Goal: Task Accomplishment & Management: Manage account settings

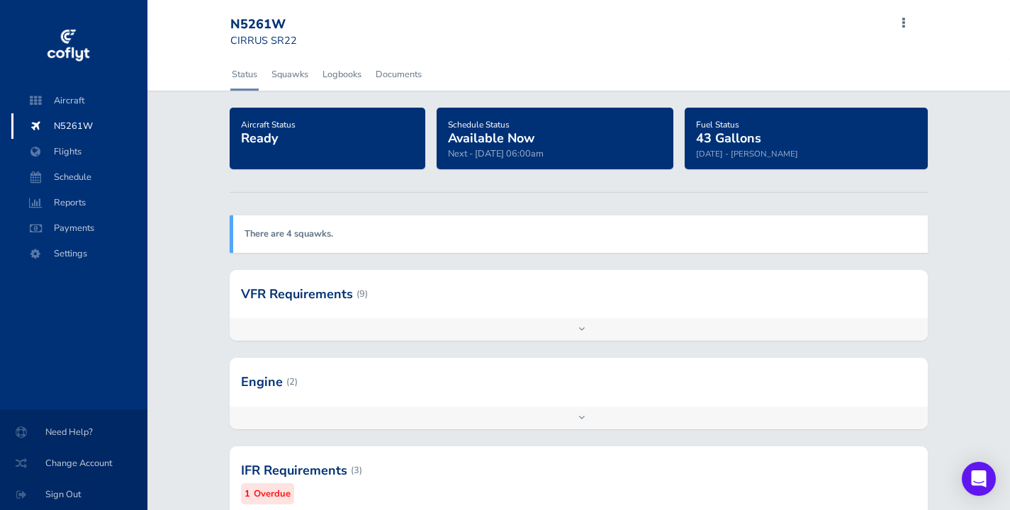
click at [79, 128] on span "N5261W" at bounding box center [80, 126] width 108 height 26
click at [490, 412] on div "Add inspection Edit" at bounding box center [578, 418] width 697 height 23
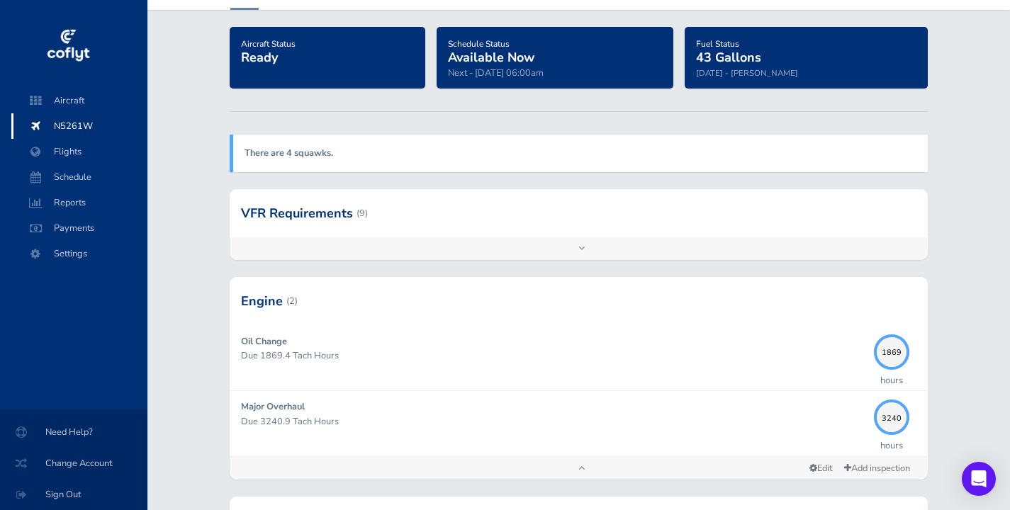
scroll to position [147, 0]
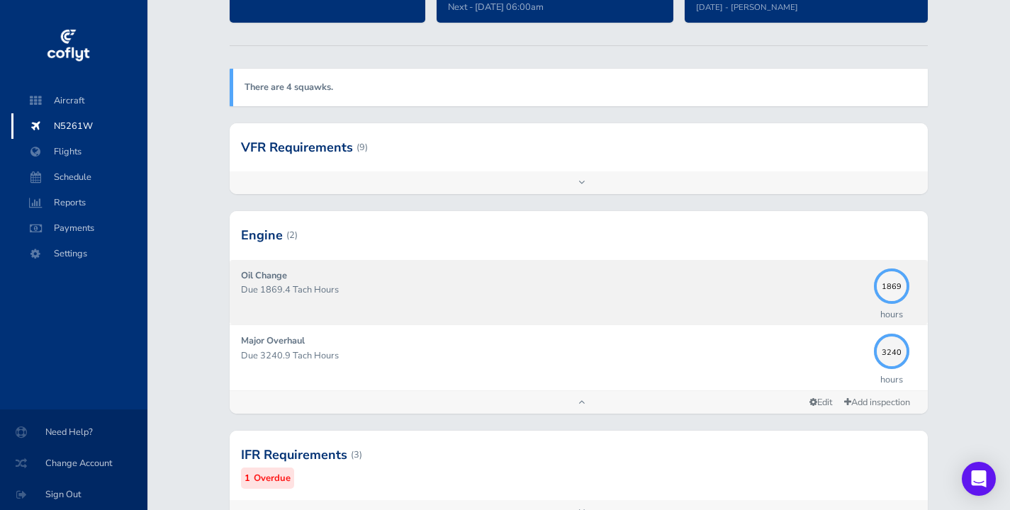
click at [523, 278] on div "Oil Change Due 1869.4 Tach Hours" at bounding box center [553, 292] width 625 height 47
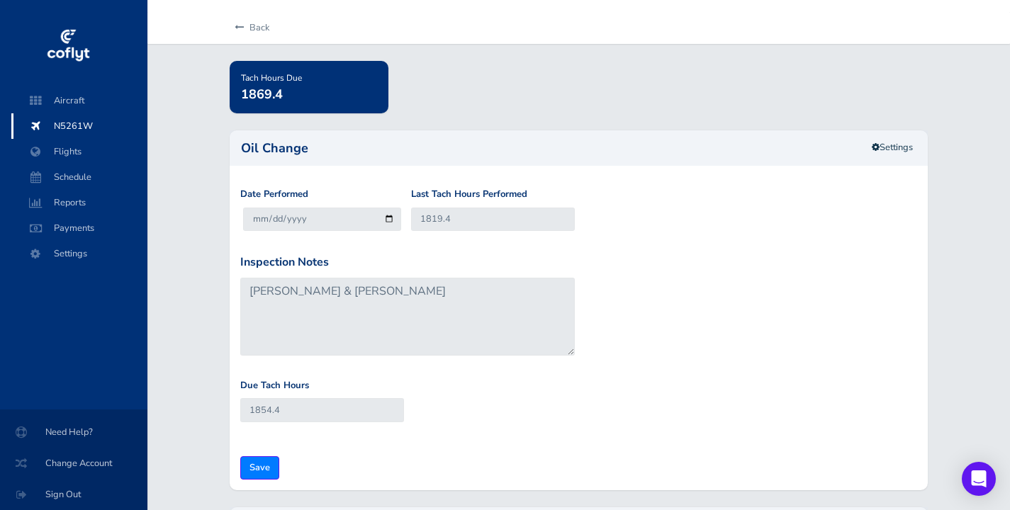
scroll to position [76, 0]
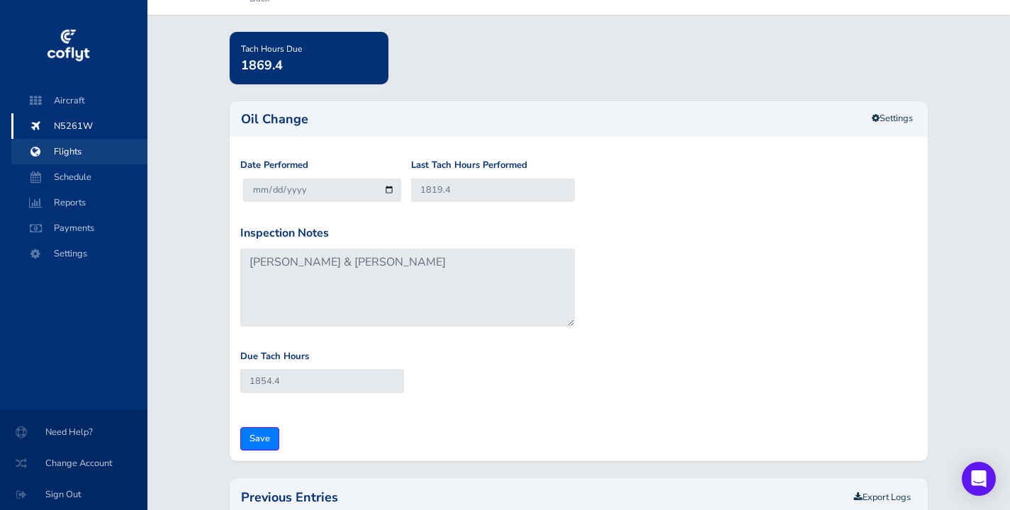
click at [79, 157] on span "Flights" at bounding box center [80, 152] width 108 height 26
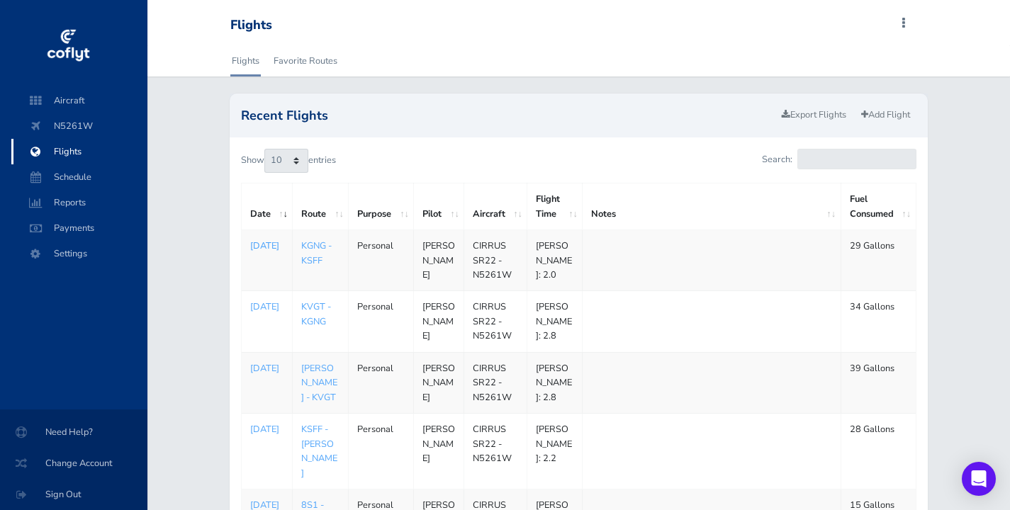
click at [266, 243] on p "Aug 17, 2025" at bounding box center [266, 246] width 33 height 14
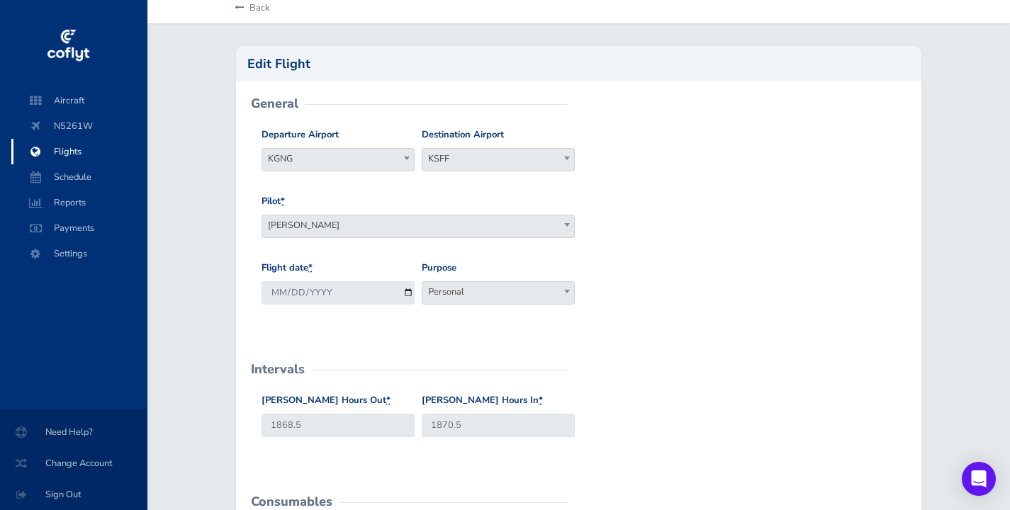
scroll to position [56, 0]
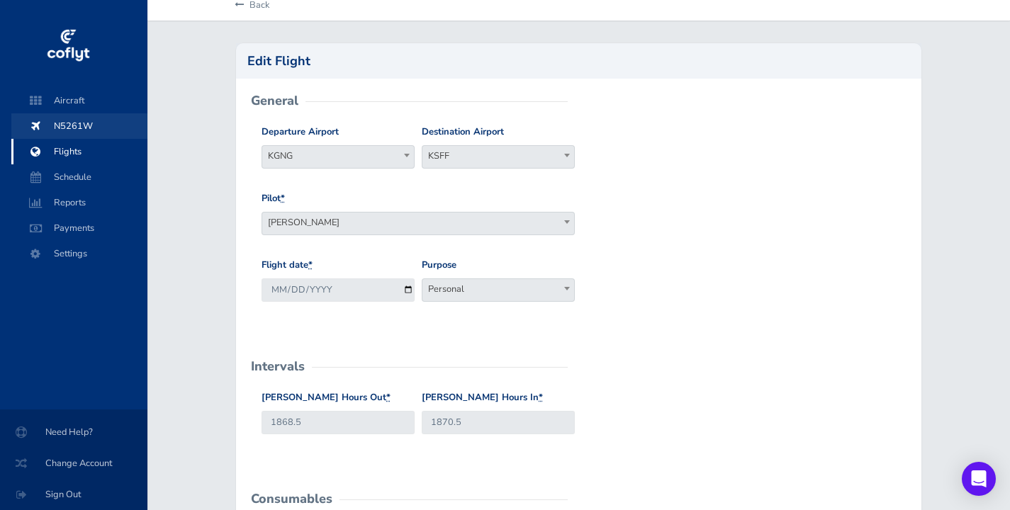
click at [69, 130] on span "N5261W" at bounding box center [80, 126] width 108 height 26
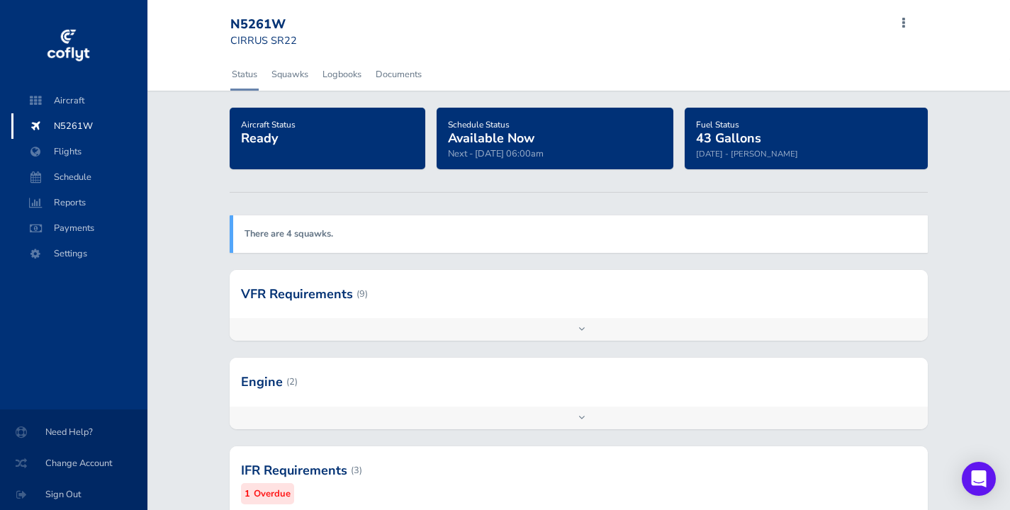
click at [441, 412] on div "Add inspection Edit" at bounding box center [578, 418] width 697 height 23
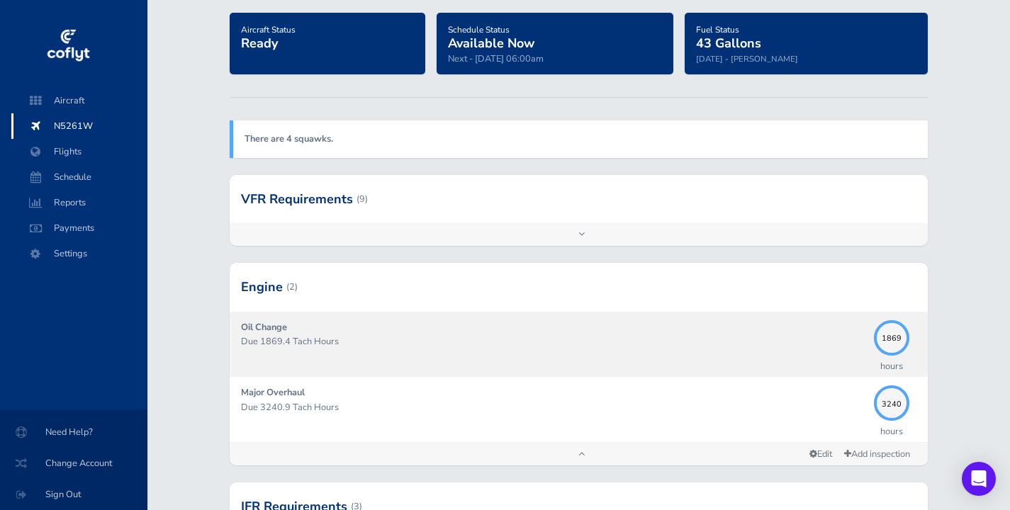
scroll to position [98, 0]
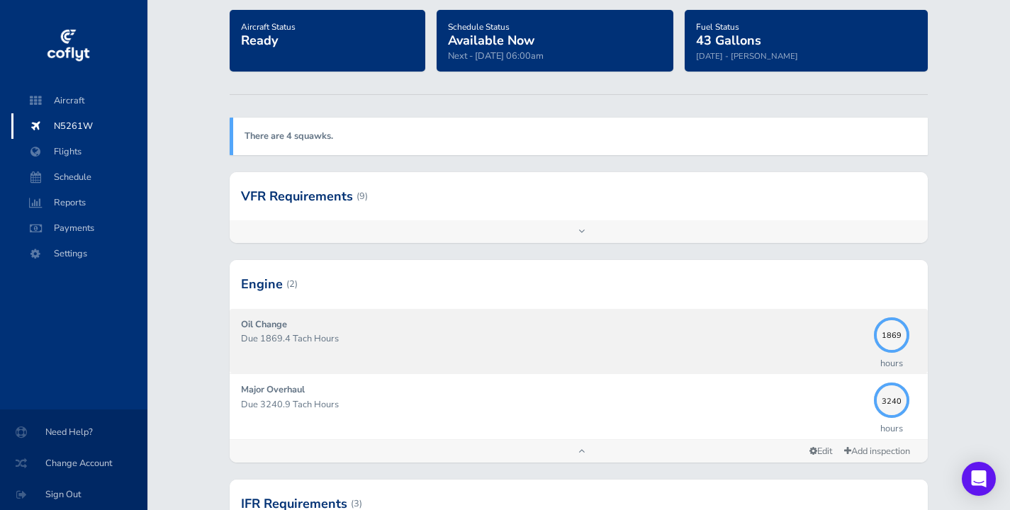
click at [570, 325] on div "Oil Change Due 1869.4 Tach Hours" at bounding box center [553, 340] width 625 height 47
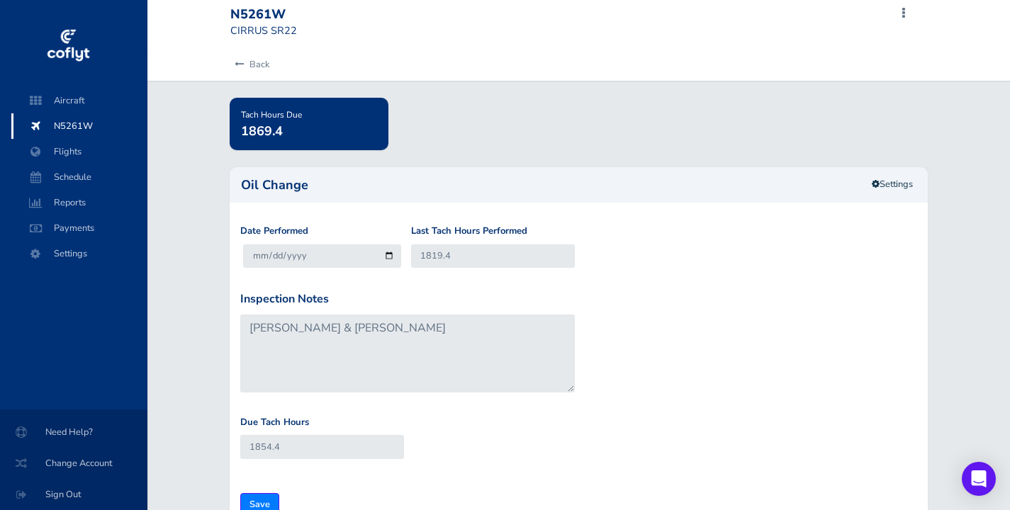
scroll to position [64, 0]
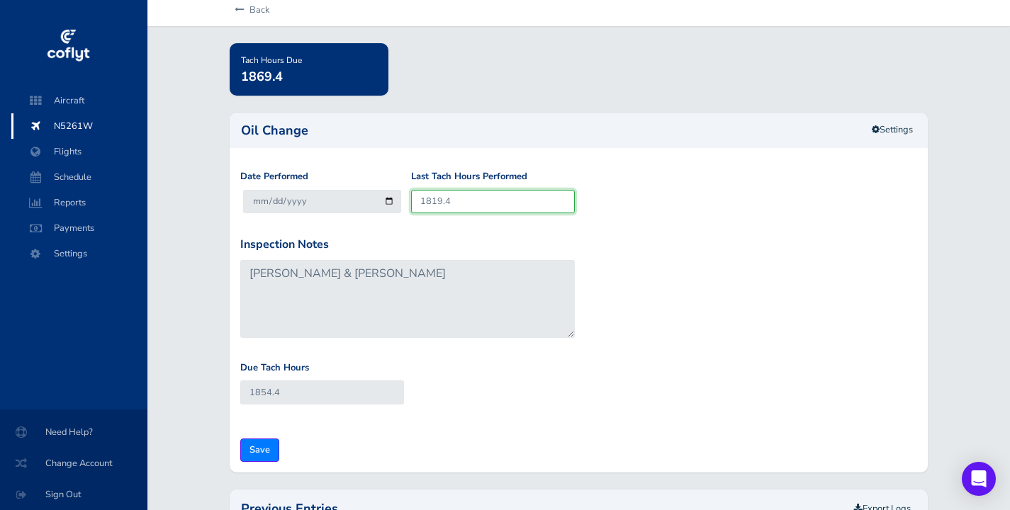
drag, startPoint x: 480, startPoint y: 198, endPoint x: 387, endPoint y: 204, distance: 93.7
click at [387, 204] on div "Date Performed 2025-08-21 Last Tach Hours Performed 1819.4" at bounding box center [578, 202] width 683 height 67
type input "1"
type input "36"
type input "18"
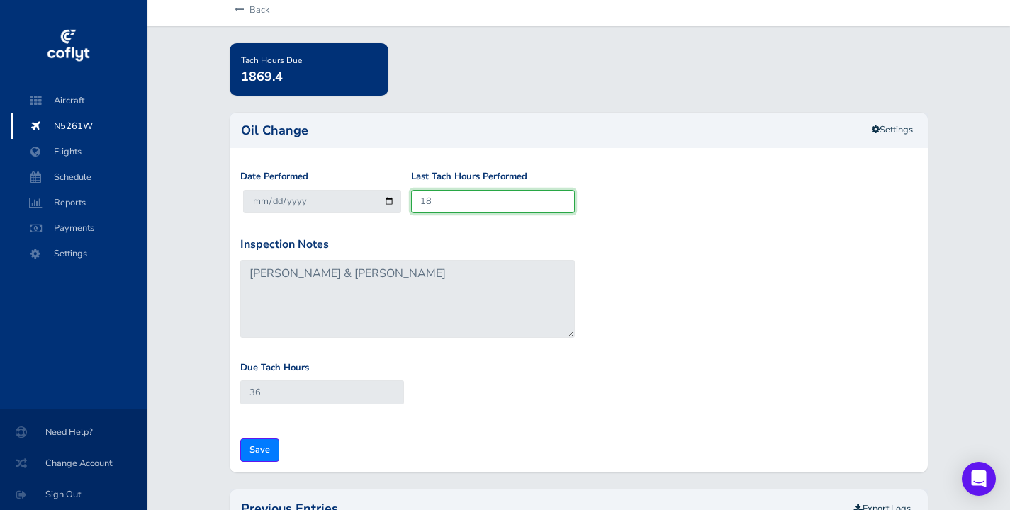
type input "53"
type input "187"
type input "222"
type input "1870"
type input "1905"
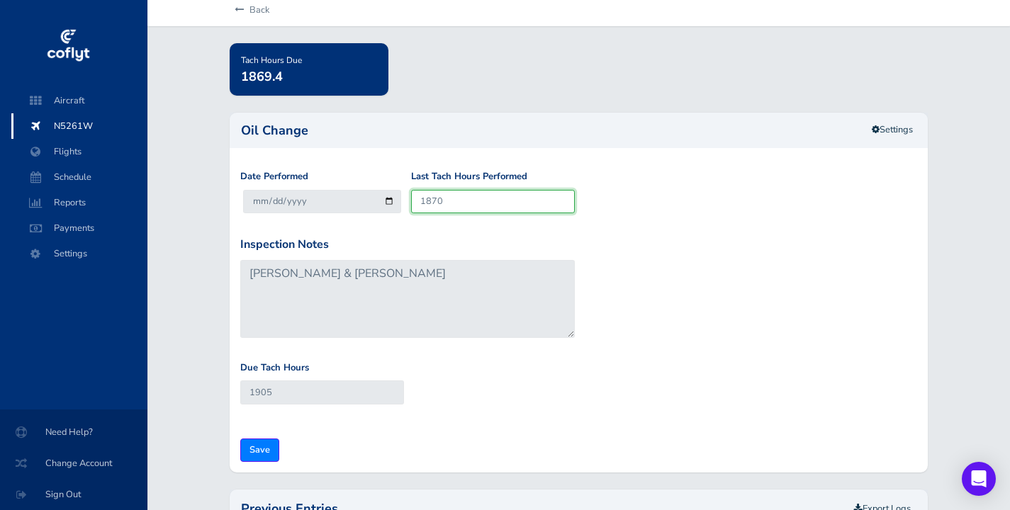
type input "1870.5"
type input "1905.5"
type input "1870.5"
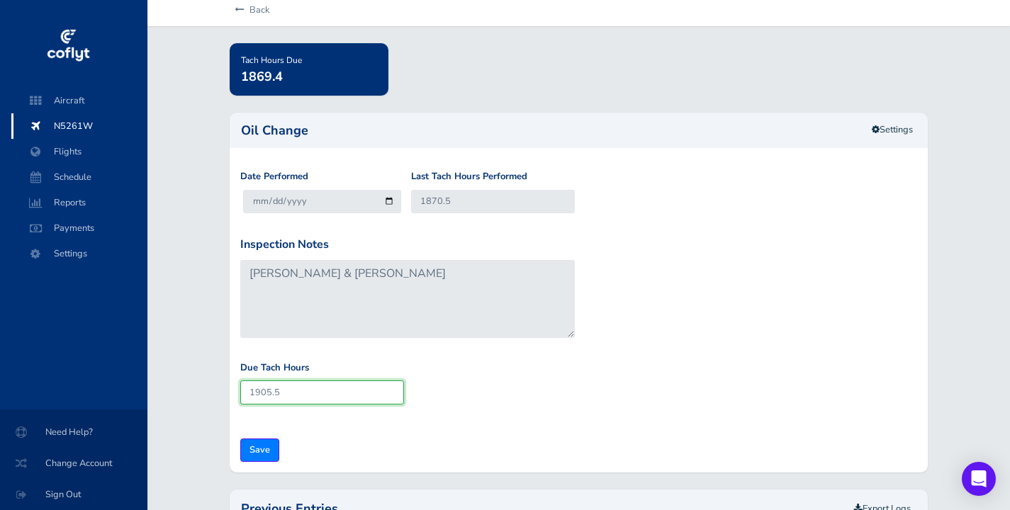
click at [295, 390] on input "1905.5" at bounding box center [322, 391] width 164 height 23
drag, startPoint x: 297, startPoint y: 386, endPoint x: 220, endPoint y: 390, distance: 77.3
click at [220, 390] on div "Tach Hours Due 1869.4 Oil Change Settings Date Performed 2025-08-21 Last Tach H…" at bounding box center [578, 442] width 718 height 799
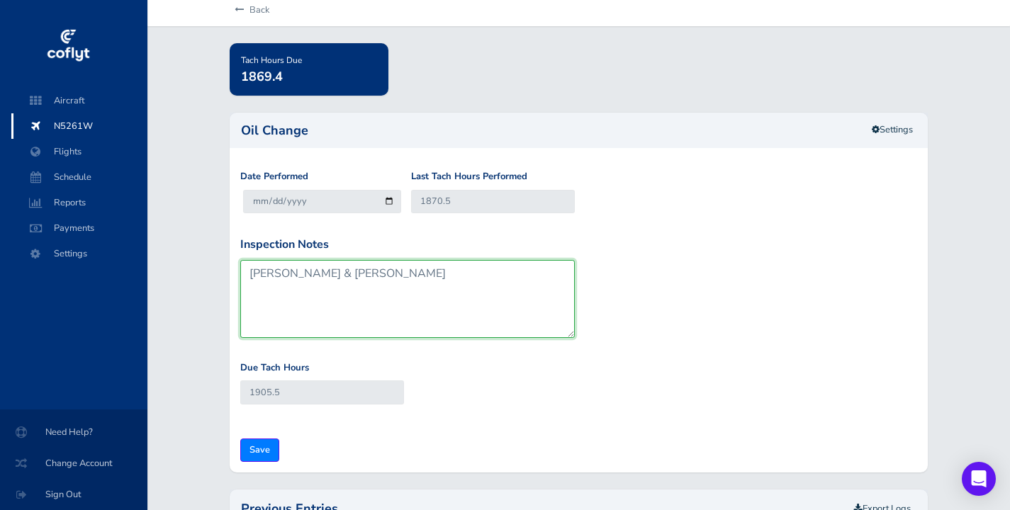
click at [372, 291] on textarea "Marty & Nick" at bounding box center [407, 299] width 334 height 78
click at [311, 286] on textarea "Marty & Nick" at bounding box center [407, 299] width 334 height 78
type textarea "Marty & Nick 1905.5 is 35 hours since last."
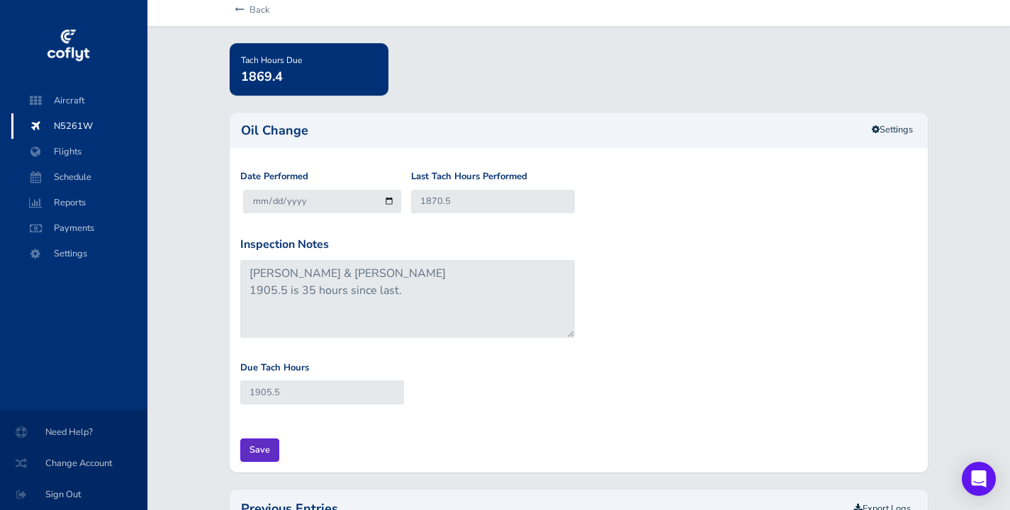
click at [267, 443] on input "Save" at bounding box center [259, 450] width 39 height 23
type input "Update Inspection"
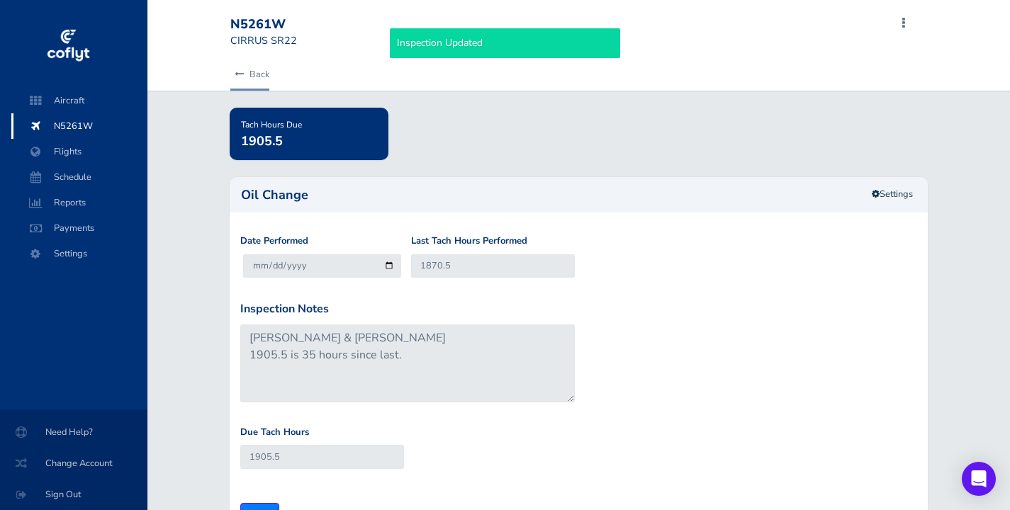
click at [264, 73] on link "Back" at bounding box center [249, 74] width 39 height 31
